Goal: Check status: Check status

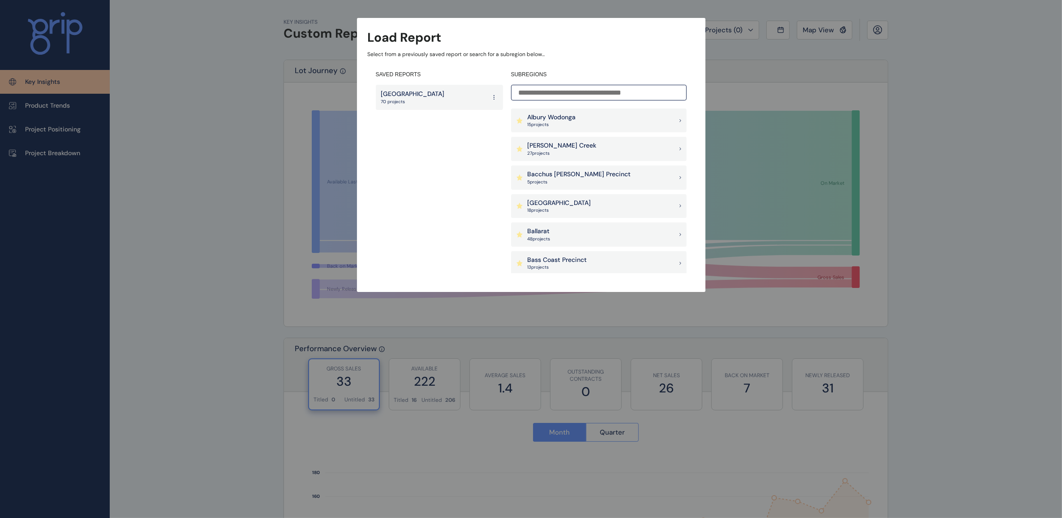
click at [928, 111] on div "Load Report Select from a previously saved report or search for a subregion bel…" at bounding box center [531, 137] width 1062 height 274
click at [929, 81] on div "Load Report Select from a previously saved report or search for a subregion bel…" at bounding box center [531, 137] width 1062 height 274
click at [583, 234] on div "[PERSON_NAME] - Warragul 17 project s" at bounding box center [599, 239] width 176 height 24
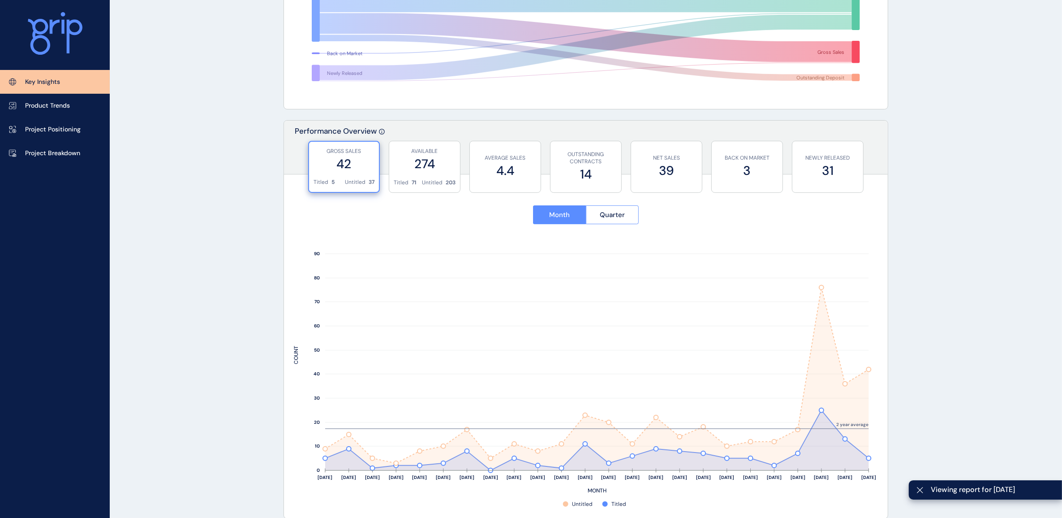
scroll to position [224, 0]
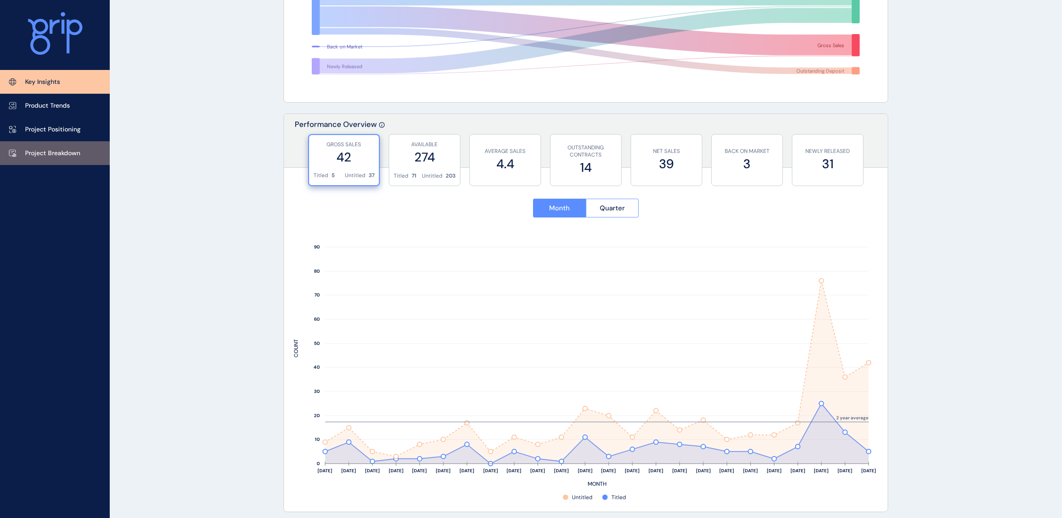
click at [48, 157] on link "Project Breakdown" at bounding box center [55, 153] width 110 height 24
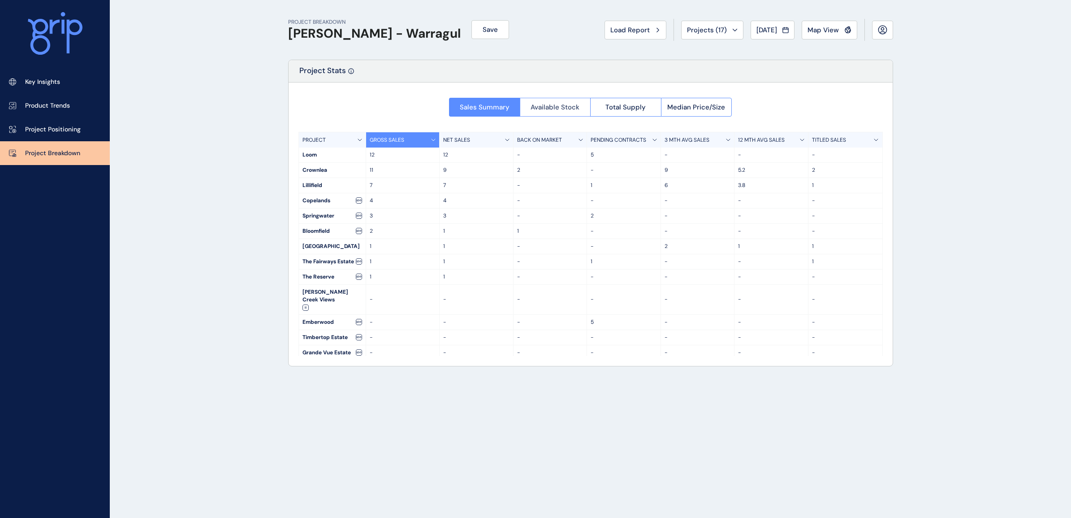
click at [545, 103] on span "Available Stock" at bounding box center [555, 107] width 49 height 9
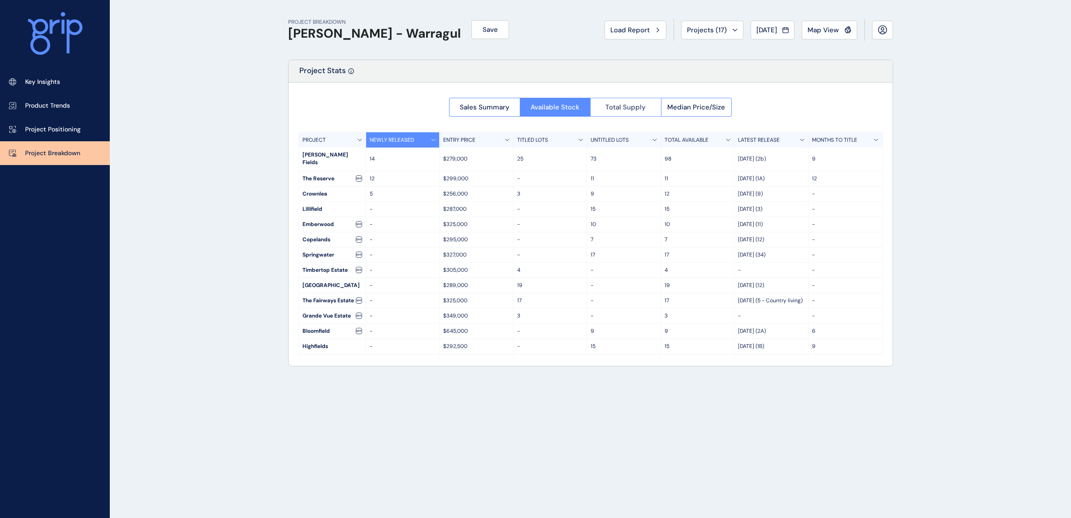
click at [624, 106] on span "Total Supply" at bounding box center [625, 107] width 40 height 9
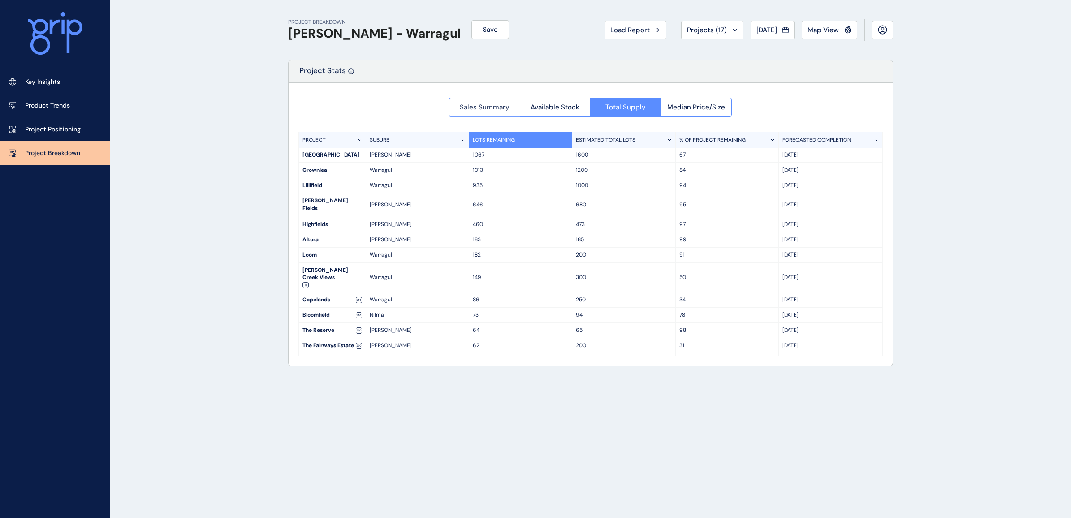
click at [497, 105] on span "Sales Summary" at bounding box center [485, 107] width 50 height 9
